Goal: Task Accomplishment & Management: Manage account settings

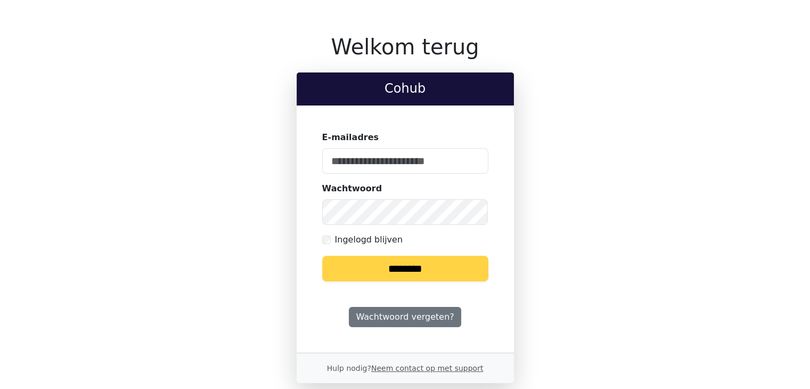
type input "**********"
click at [384, 267] on input "********" at bounding box center [405, 268] width 166 height 26
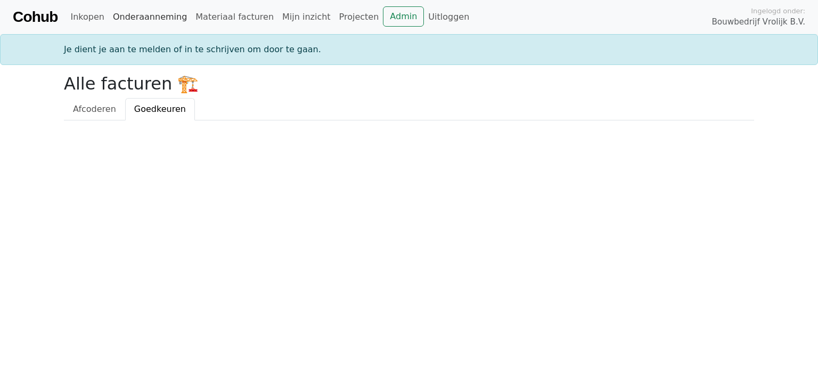
click at [146, 20] on link "Onderaanneming" at bounding box center [150, 16] width 83 height 21
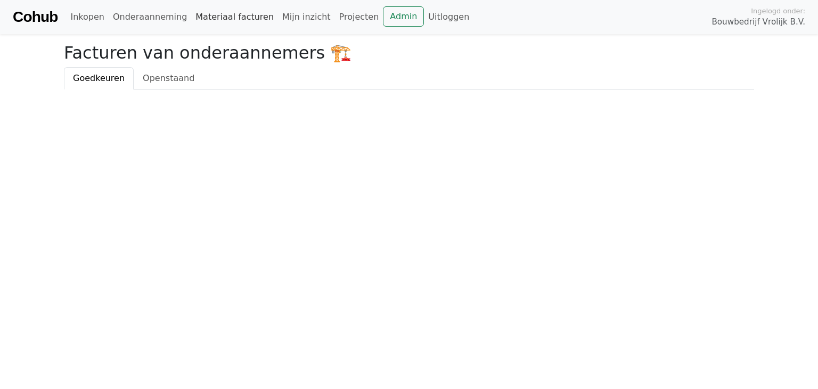
click at [220, 20] on link "Materiaal facturen" at bounding box center [234, 16] width 87 height 21
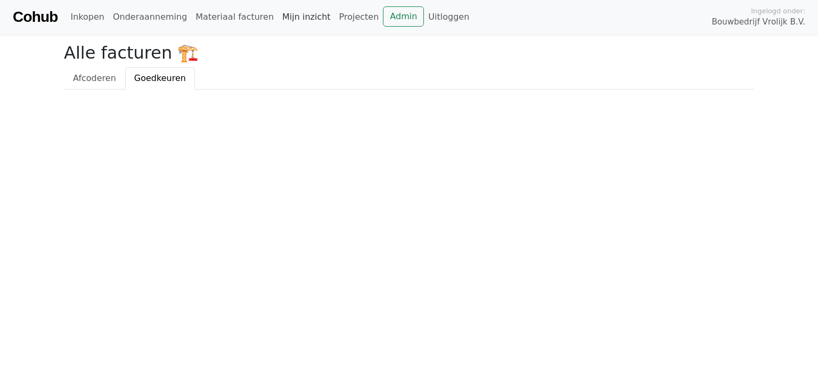
click at [281, 15] on link "Mijn inzicht" at bounding box center [306, 16] width 57 height 21
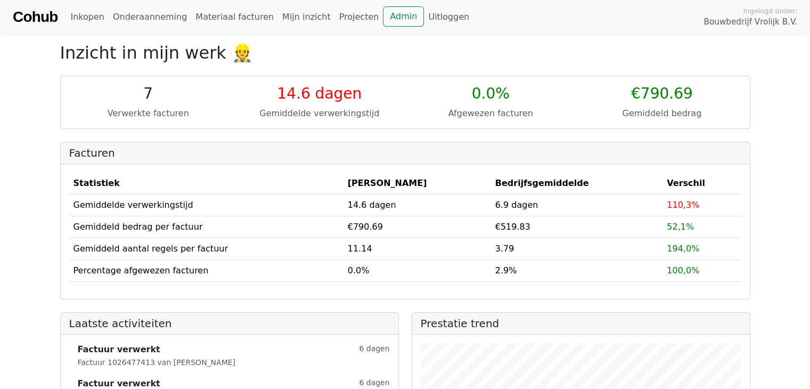
drag, startPoint x: 304, startPoint y: 197, endPoint x: 615, endPoint y: 61, distance: 339.6
click at [615, 61] on h2 "Inzicht in mijn werk 👷" at bounding box center [405, 53] width 690 height 20
drag, startPoint x: 127, startPoint y: 15, endPoint x: 133, endPoint y: 15, distance: 6.4
click at [127, 15] on link "Onderaanneming" at bounding box center [150, 16] width 83 height 21
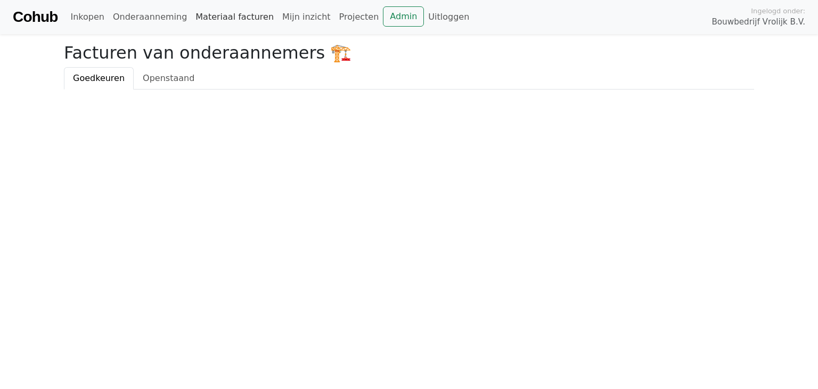
click at [235, 18] on link "Materiaal facturen" at bounding box center [234, 16] width 87 height 21
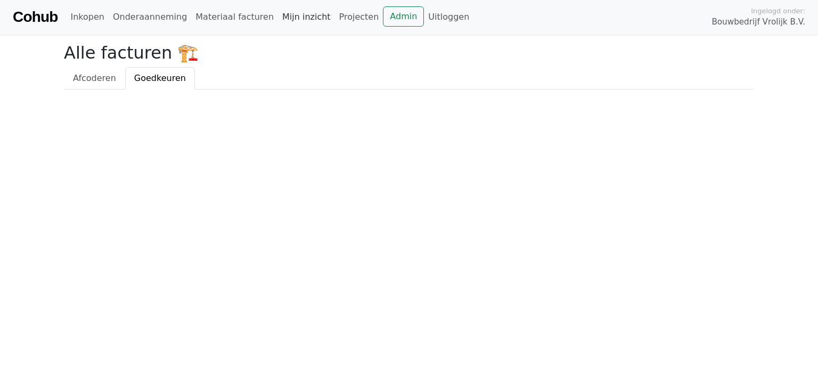
click at [290, 17] on link "Mijn inzicht" at bounding box center [306, 16] width 57 height 21
